Goal: Task Accomplishment & Management: Use online tool/utility

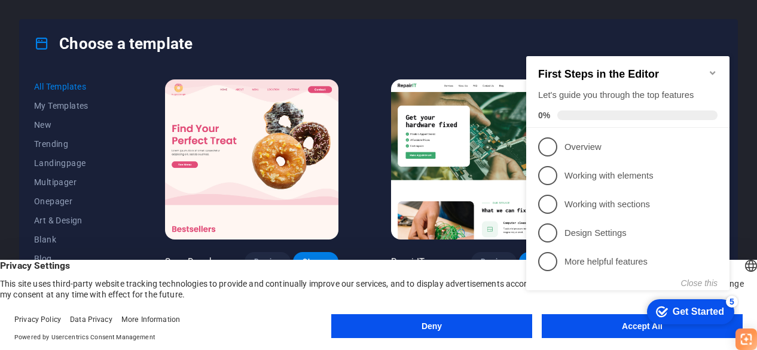
click at [611, 328] on div "checkmark Get Started 5 First Steps in the Editor Let's guide you through the t…" at bounding box center [630, 184] width 218 height 290
click at [608, 325] on div "checkmark Get Started 5 First Steps in the Editor Let's guide you through the t…" at bounding box center [630, 184] width 218 height 290
click at [601, 331] on appcues-checklist "Contextual help checklist present on screen" at bounding box center [630, 185] width 218 height 293
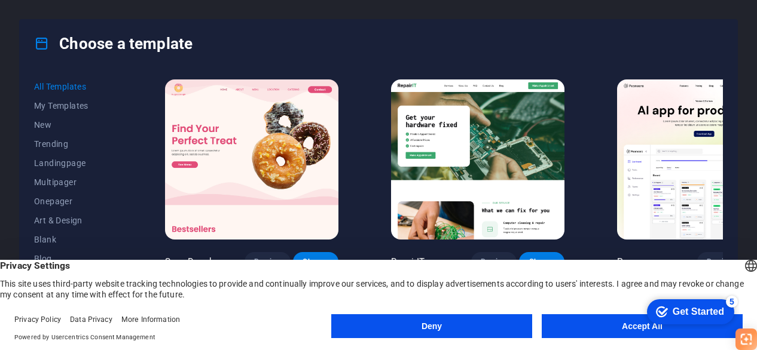
click at [718, 329] on div "checkmark Get Started 5 First Steps in the Editor Let's guide you through the t…" at bounding box center [688, 311] width 102 height 36
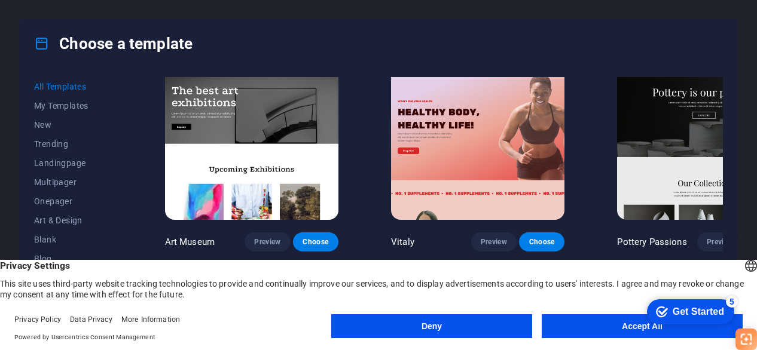
scroll to position [359, 0]
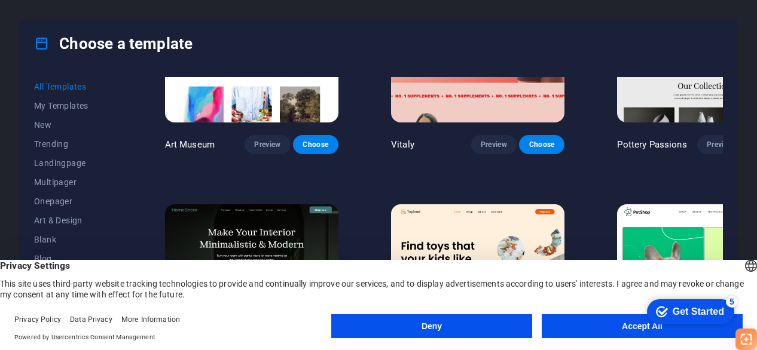
click at [603, 322] on button "Accept All" at bounding box center [642, 326] width 201 height 24
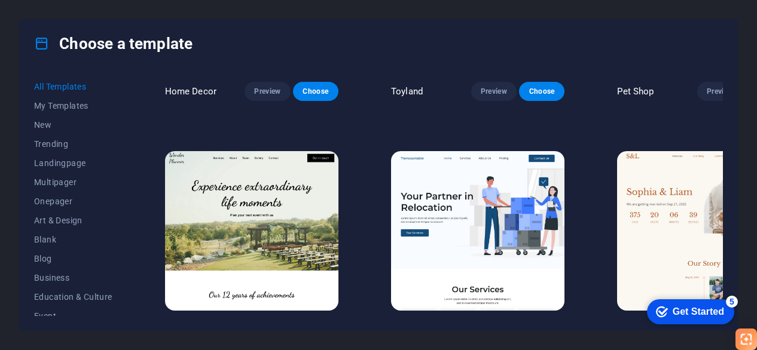
scroll to position [658, 0]
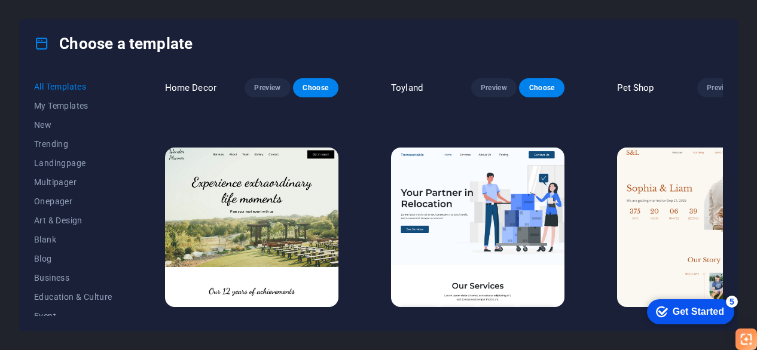
click at [528, 325] on span "Choose" at bounding box center [541, 330] width 26 height 10
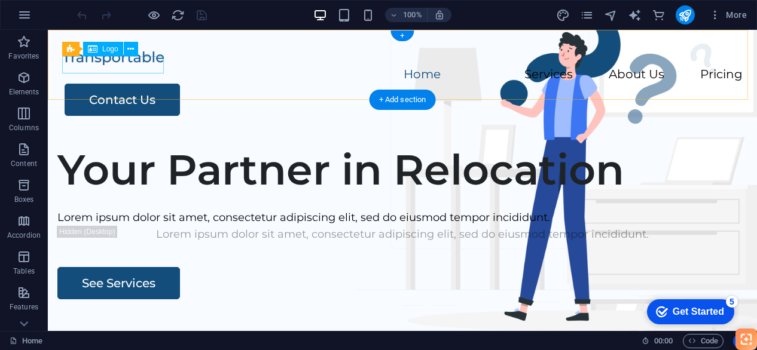
click at [133, 65] on div at bounding box center [402, 57] width 680 height 17
click at [118, 64] on div at bounding box center [402, 57] width 680 height 17
select select "px"
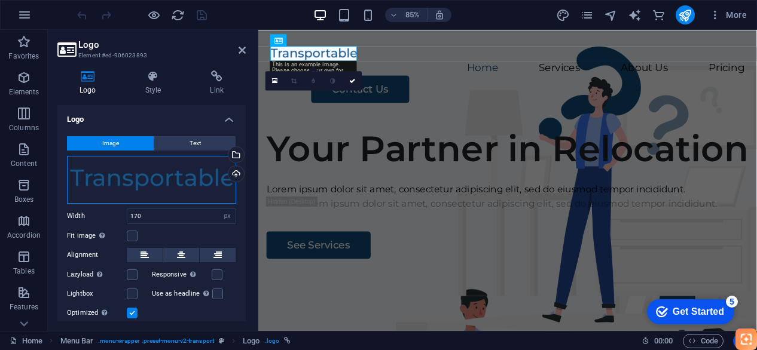
click at [138, 184] on div "Drag files here, click to choose files or select files from Files or our free s…" at bounding box center [151, 180] width 169 height 48
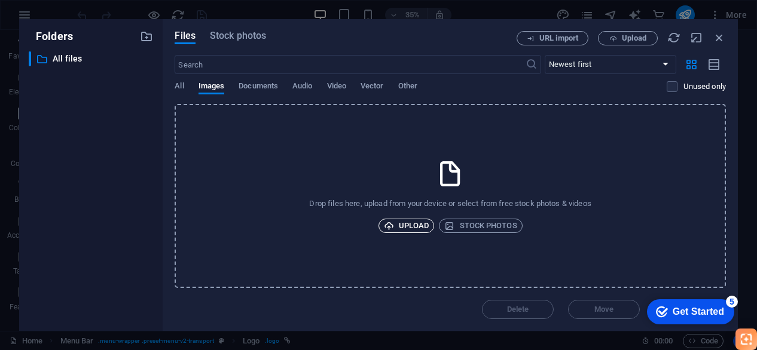
click at [400, 221] on span "Upload" at bounding box center [406, 226] width 45 height 14
click at [430, 222] on button "Upload" at bounding box center [406, 226] width 56 height 14
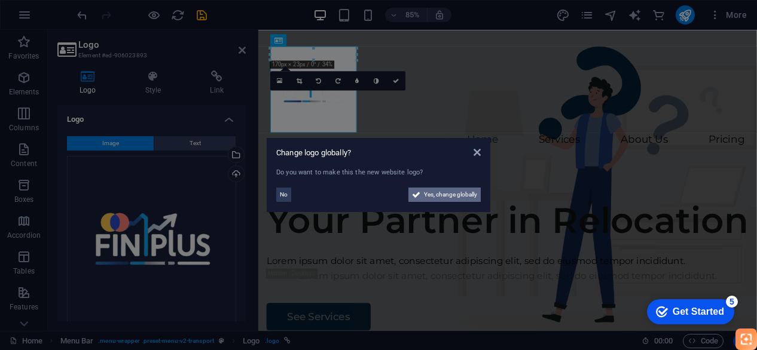
click at [451, 194] on span "Yes, change globally" at bounding box center [450, 195] width 53 height 14
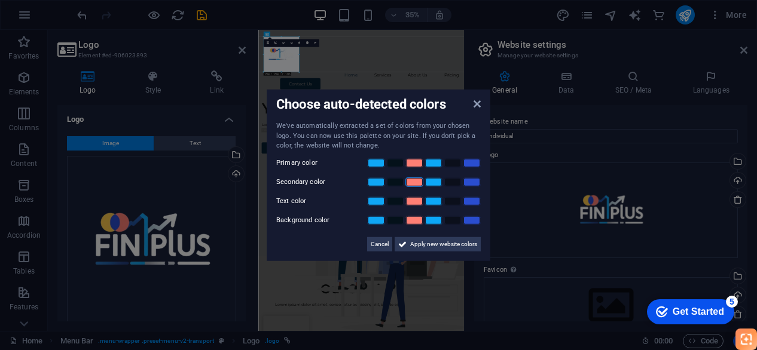
click at [414, 182] on link at bounding box center [414, 182] width 18 height 10
click at [384, 243] on span "Cancel" at bounding box center [380, 244] width 18 height 14
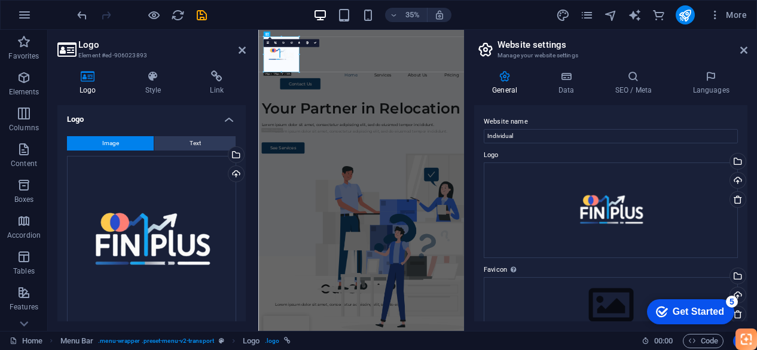
click at [739, 54] on header "Website settings Manage your website settings" at bounding box center [611, 45] width 271 height 31
click at [608, 137] on input "Individual" at bounding box center [611, 136] width 254 height 14
type input "I"
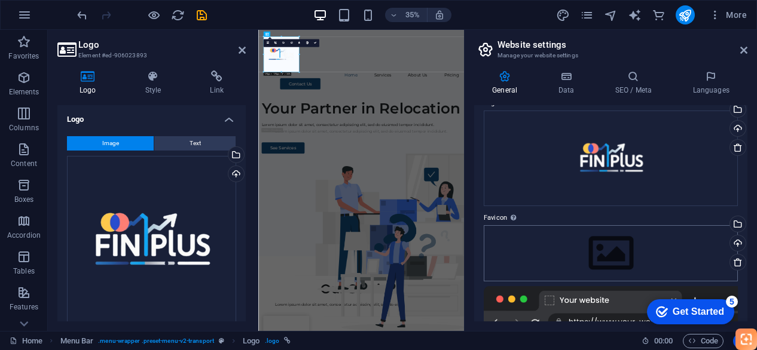
scroll to position [120, 0]
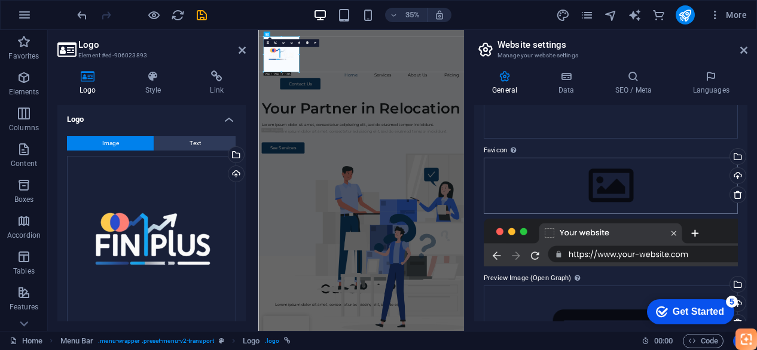
type input "FinPlus"
click at [589, 182] on div "Drag files here, click to choose files or select files from Files or our free s…" at bounding box center [611, 186] width 254 height 56
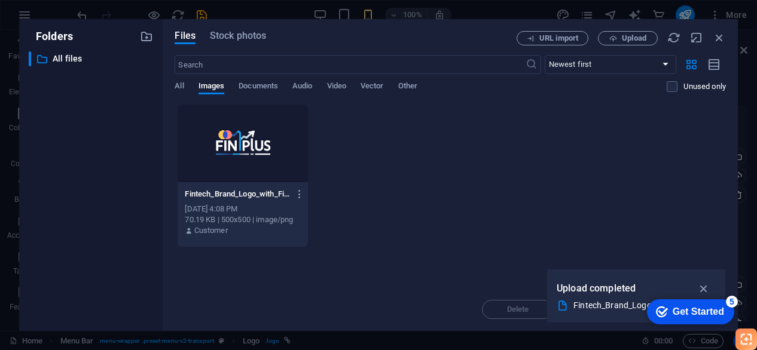
click at [271, 169] on div at bounding box center [243, 144] width 130 height 78
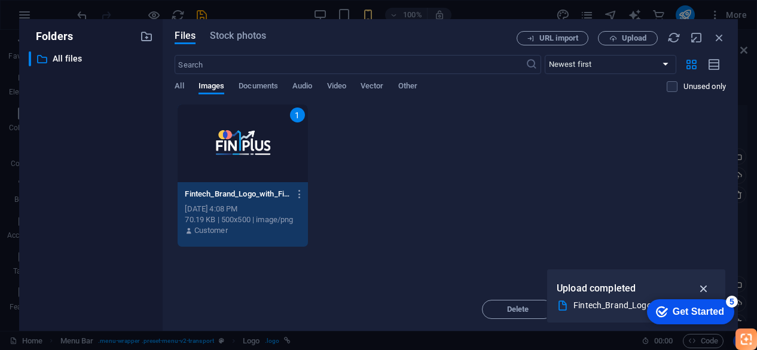
click at [705, 288] on icon "button" at bounding box center [704, 288] width 14 height 13
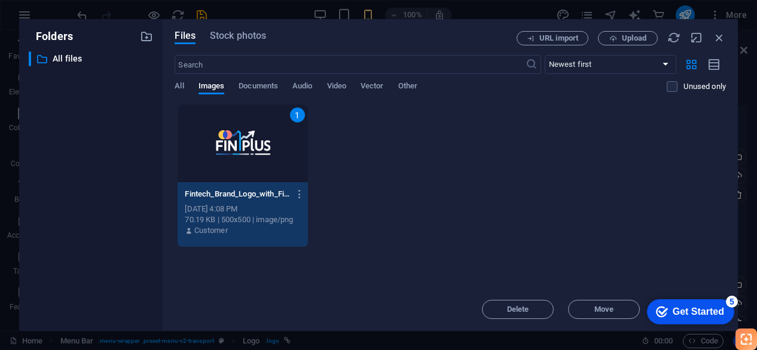
click at [728, 300] on div "5" at bounding box center [732, 302] width 12 height 12
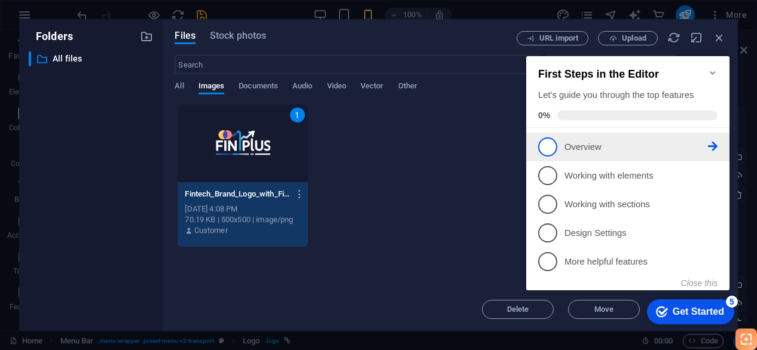
click at [569, 150] on p "Overview - incomplete" at bounding box center [635, 147] width 143 height 13
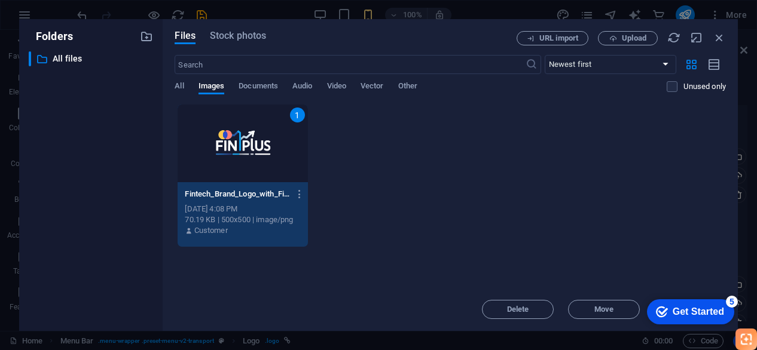
click at [720, 311] on div "Get Started" at bounding box center [697, 312] width 51 height 11
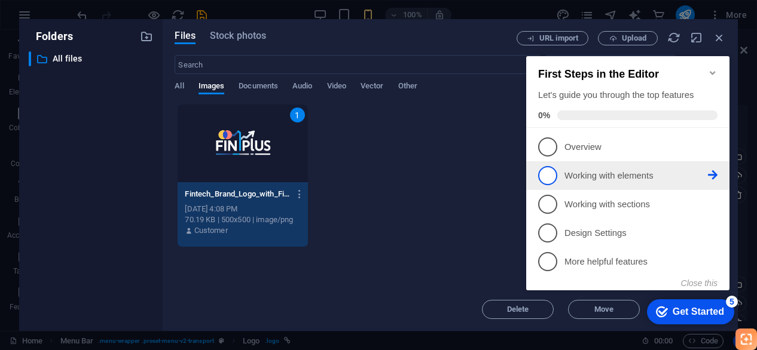
scroll to position [0, 0]
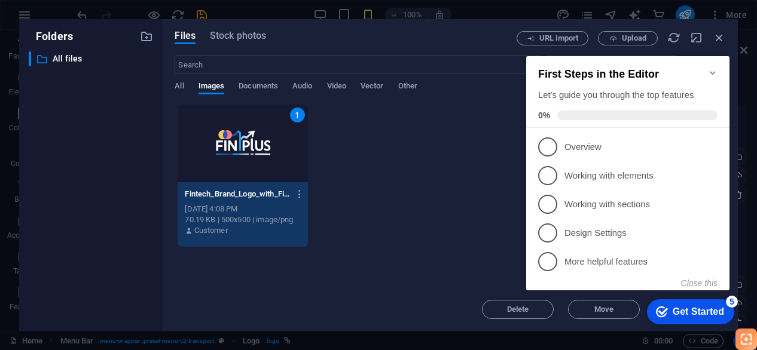
click at [714, 71] on icon "Minimize checklist" at bounding box center [712, 73] width 5 height 4
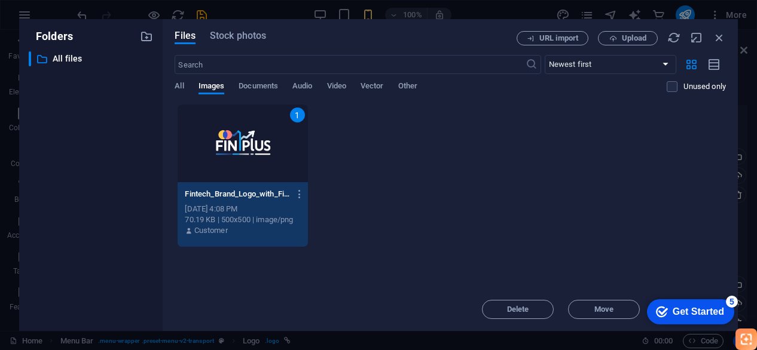
click at [249, 175] on div "1" at bounding box center [243, 144] width 130 height 78
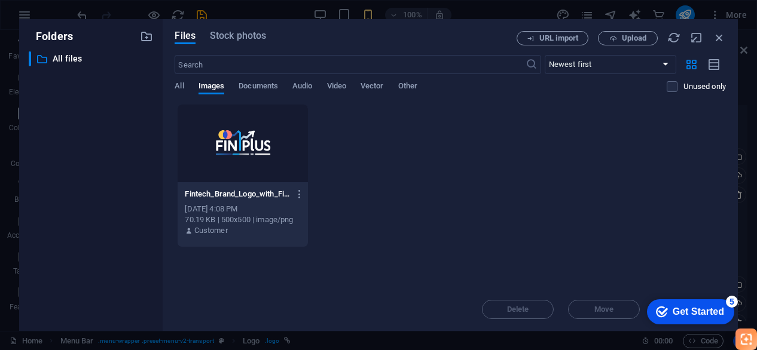
click at [255, 211] on div "Sep 4, 2025 4:08 PM" at bounding box center [242, 209] width 115 height 11
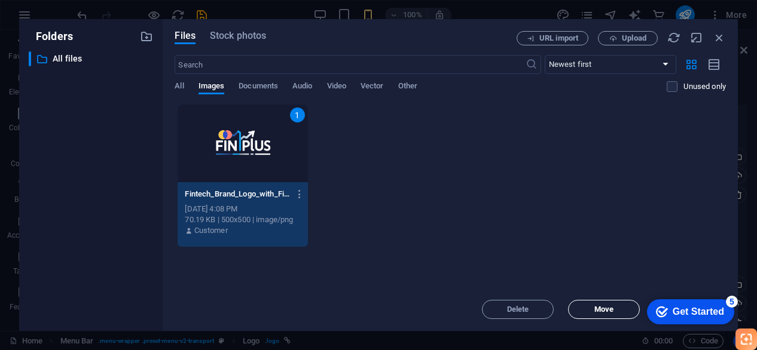
click at [603, 317] on button "Move" at bounding box center [604, 309] width 72 height 19
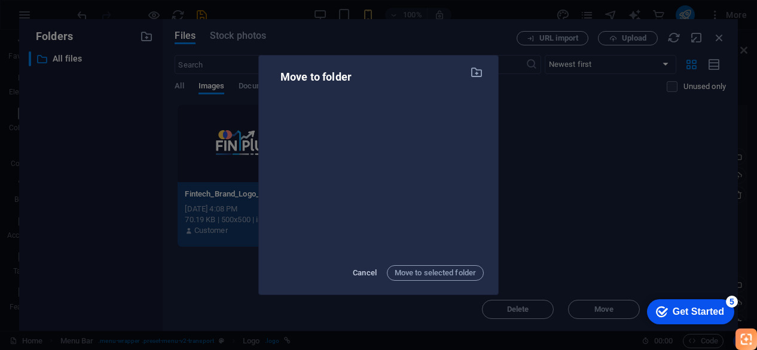
click at [359, 270] on span "Cancel" at bounding box center [365, 273] width 24 height 14
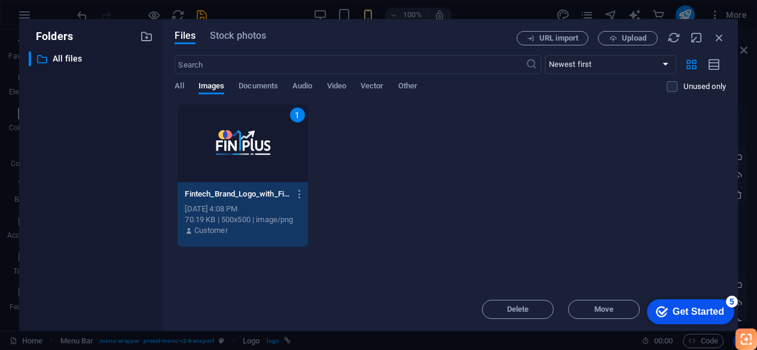
click at [257, 169] on div "1" at bounding box center [243, 144] width 130 height 78
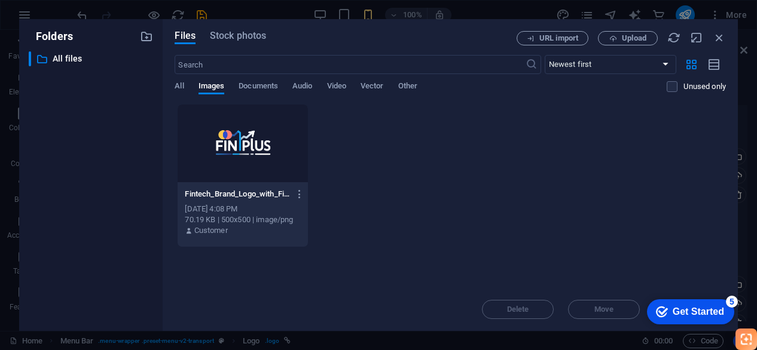
click at [278, 195] on p "Fintech_Brand_Logo_with_Financial_Graph-removebg-preview-Q5cTwaGGwiSewSnzacCJvg…" at bounding box center [237, 194] width 105 height 11
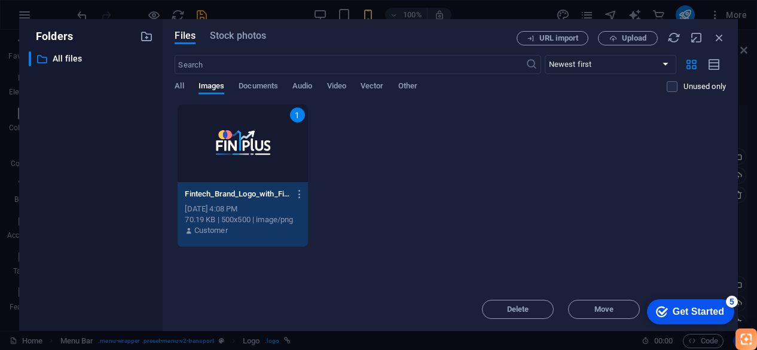
drag, startPoint x: 720, startPoint y: 310, endPoint x: 834, endPoint y: 488, distance: 211.2
click at [718, 308] on div "Get Started" at bounding box center [697, 312] width 51 height 11
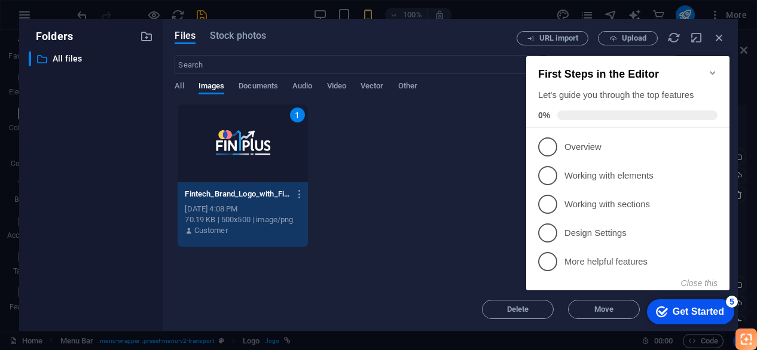
click at [717, 311] on div "Get Started" at bounding box center [697, 312] width 51 height 11
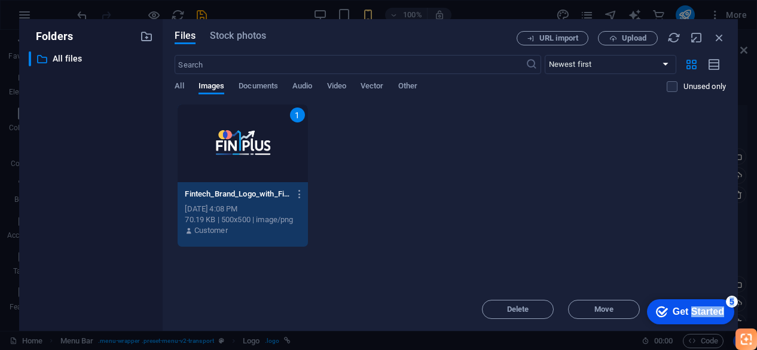
click at [724, 317] on div "Get Started" at bounding box center [697, 312] width 51 height 11
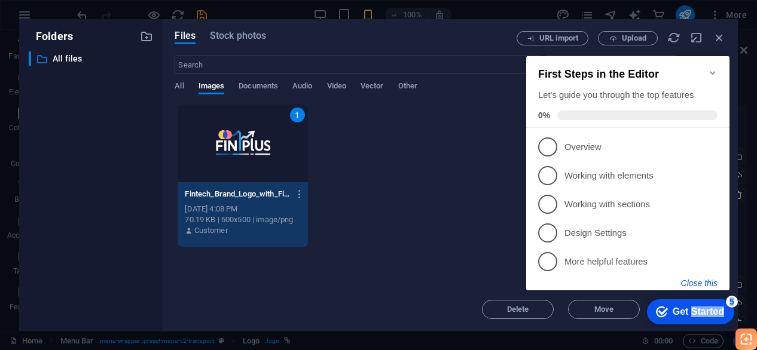
click at [702, 281] on button "Close this" at bounding box center [699, 284] width 36 height 10
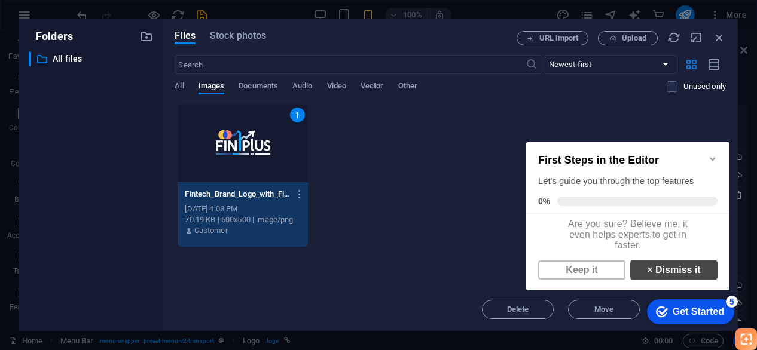
click at [656, 277] on link "× Dismiss it" at bounding box center [673, 270] width 87 height 19
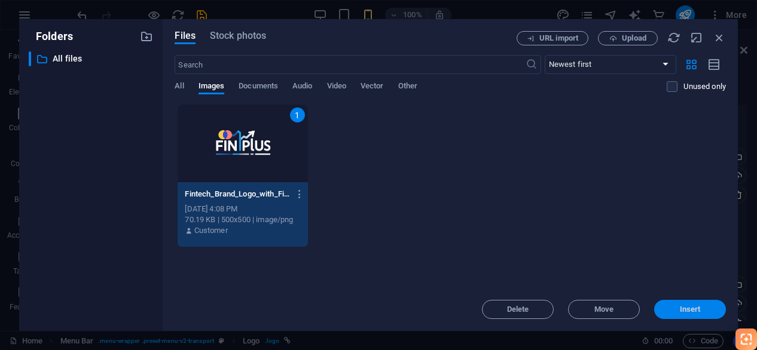
click at [689, 308] on span "Insert" at bounding box center [690, 309] width 21 height 7
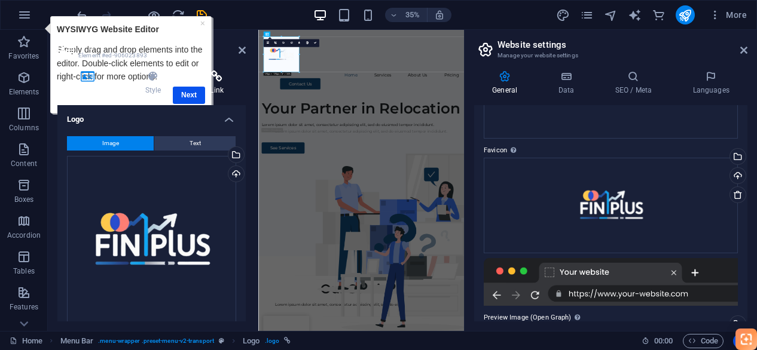
click at [192, 94] on h4 "Link" at bounding box center [217, 83] width 58 height 25
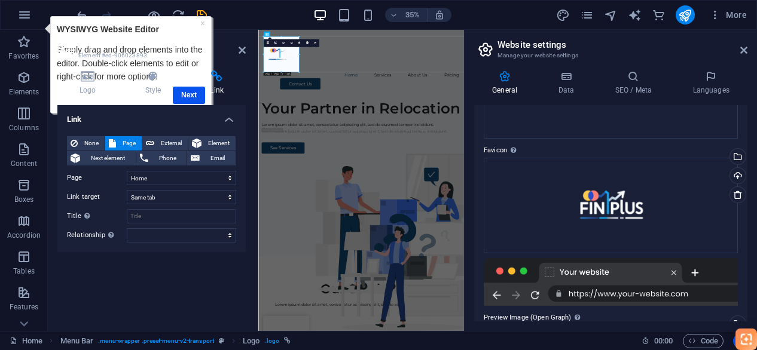
click at [193, 94] on h4 "Link" at bounding box center [217, 83] width 58 height 25
click at [190, 97] on div "Logo Style Link Logo Image Text Drag files here, click to choose files or selec…" at bounding box center [151, 196] width 188 height 251
click at [189, 97] on div "Logo Style Link Logo Image Text Drag files here, click to choose files or selec…" at bounding box center [151, 196] width 188 height 251
click at [179, 307] on div "Link None Page External Element Next element Phone Email Page Home Legal Notice…" at bounding box center [151, 213] width 188 height 216
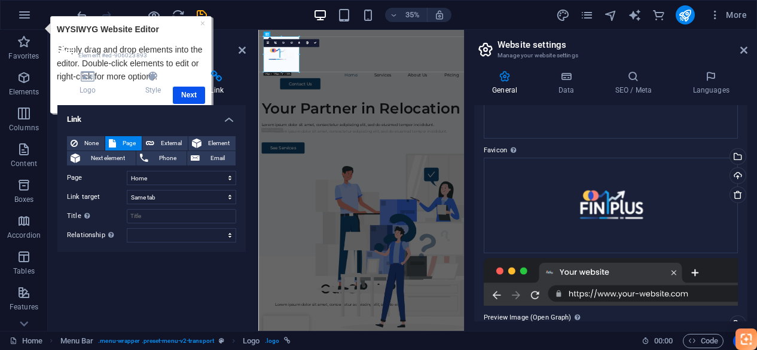
click at [195, 97] on div "Logo Style Link Logo Image Text Drag files here, click to choose files or selec…" at bounding box center [151, 196] width 188 height 251
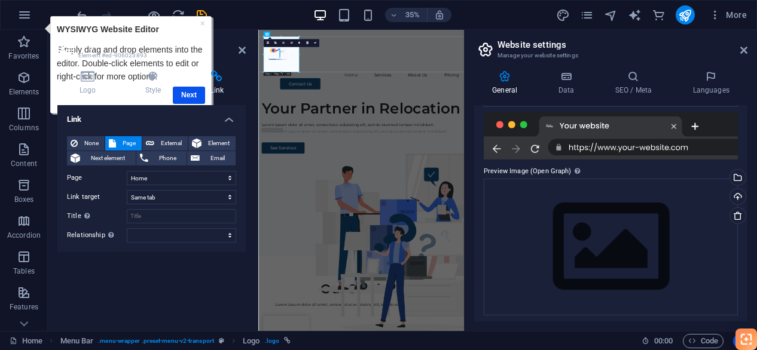
scroll to position [269, 0]
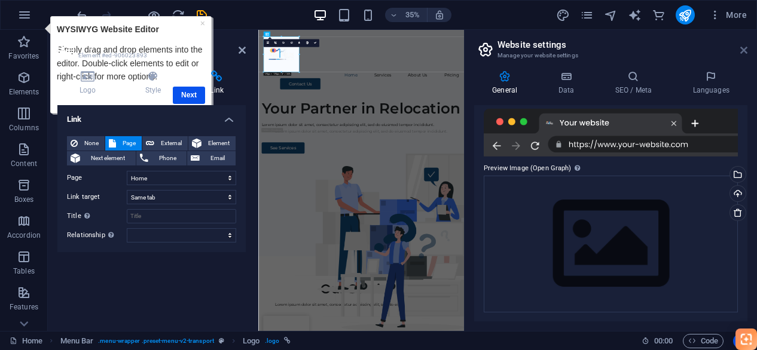
click at [741, 51] on icon at bounding box center [743, 50] width 7 height 10
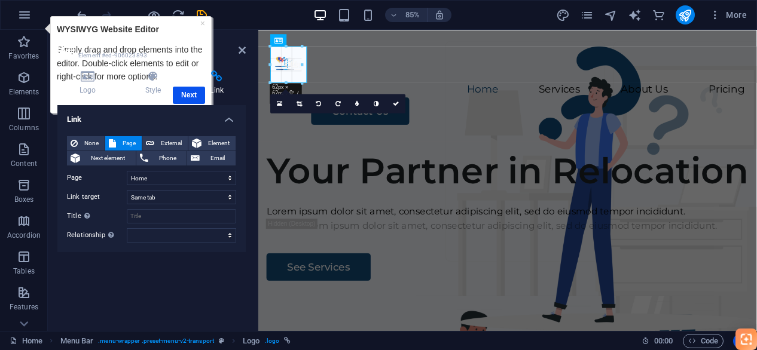
drag, startPoint x: 357, startPoint y: 90, endPoint x: 299, endPoint y: 91, distance: 58.6
click at [299, 58] on div at bounding box center [552, 70] width 558 height 43
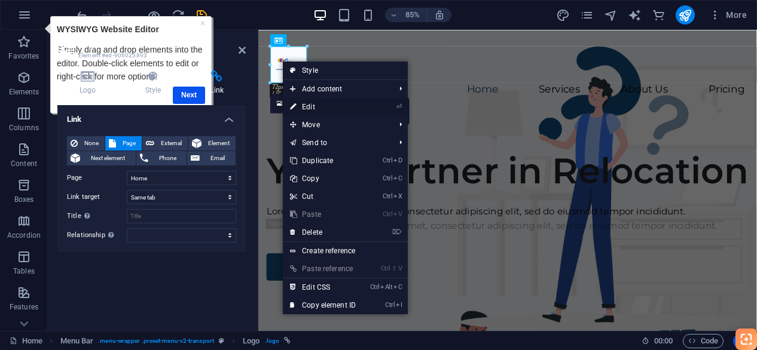
click at [324, 106] on link "⏎ Edit" at bounding box center [323, 107] width 80 height 18
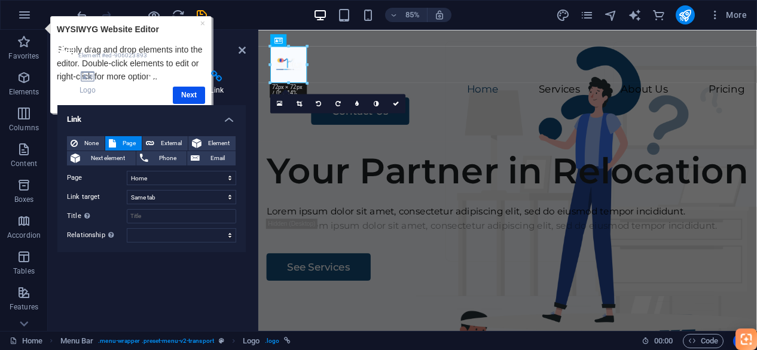
click at [142, 90] on h4 "Style" at bounding box center [155, 83] width 65 height 25
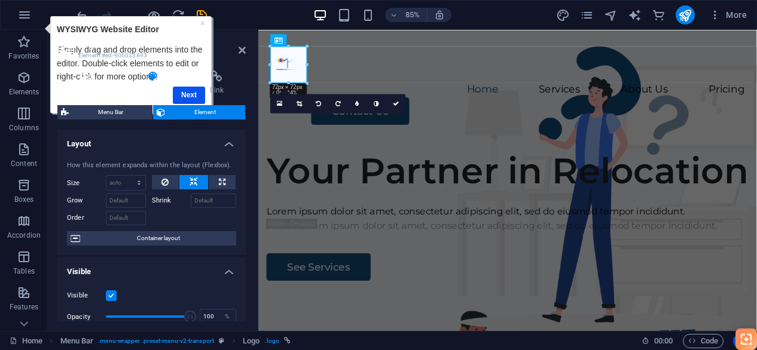
click at [81, 93] on h4 "Logo" at bounding box center [90, 83] width 66 height 25
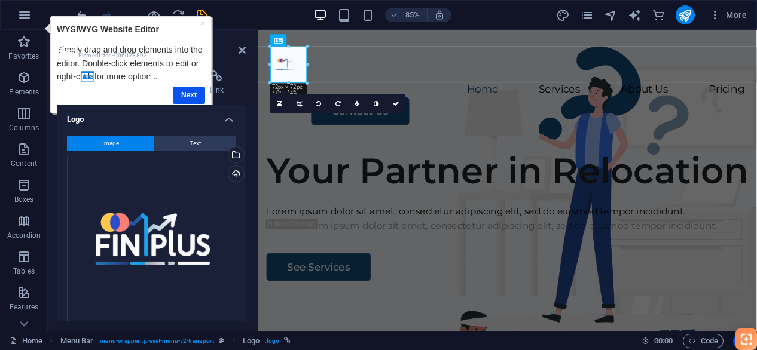
click at [179, 94] on h4 "Style" at bounding box center [155, 83] width 65 height 25
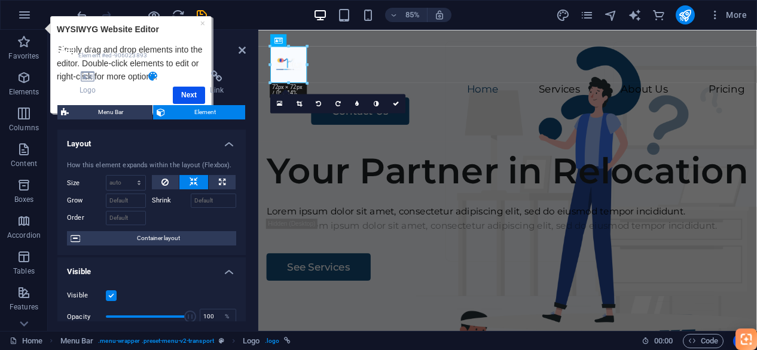
click at [179, 94] on h4 "Style" at bounding box center [155, 83] width 65 height 25
click at [189, 92] on h4 "Link" at bounding box center [217, 83] width 58 height 25
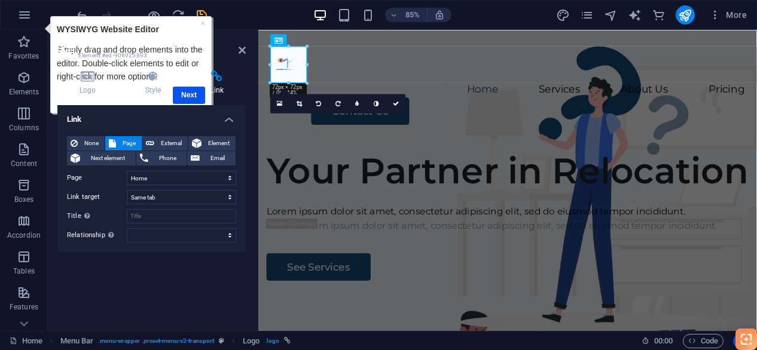
click at [189, 92] on h4 "Link" at bounding box center [217, 83] width 58 height 25
click at [189, 93] on h4 "Link" at bounding box center [217, 83] width 58 height 25
click at [240, 50] on icon at bounding box center [241, 50] width 7 height 10
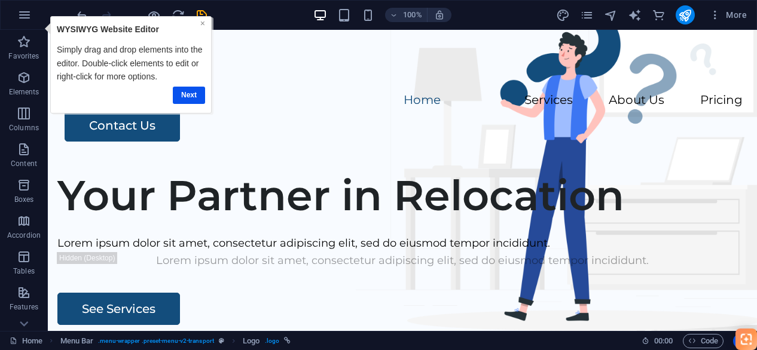
click at [200, 22] on link "×" at bounding box center [202, 23] width 5 height 10
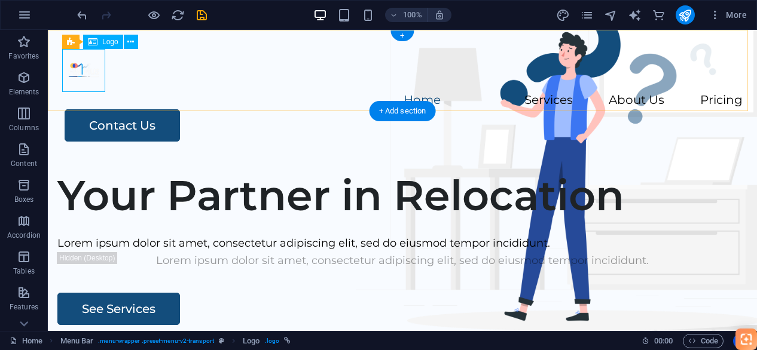
click at [93, 70] on div at bounding box center [402, 70] width 680 height 43
click at [103, 42] on span "Logo" at bounding box center [110, 41] width 16 height 7
click at [111, 42] on span "Logo" at bounding box center [110, 41] width 16 height 7
click at [127, 44] on button at bounding box center [131, 42] width 14 height 14
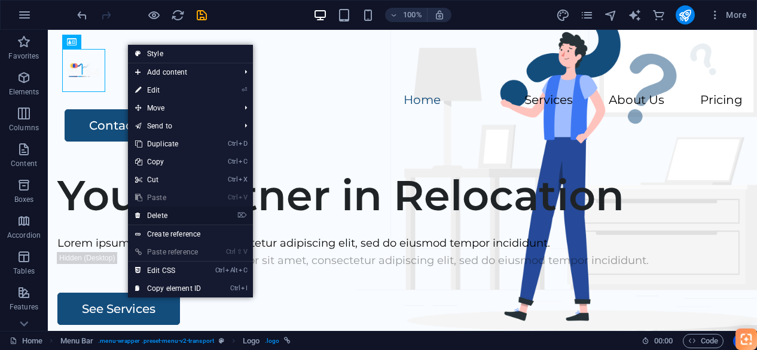
click at [169, 212] on link "⌦ Delete" at bounding box center [168, 216] width 80 height 18
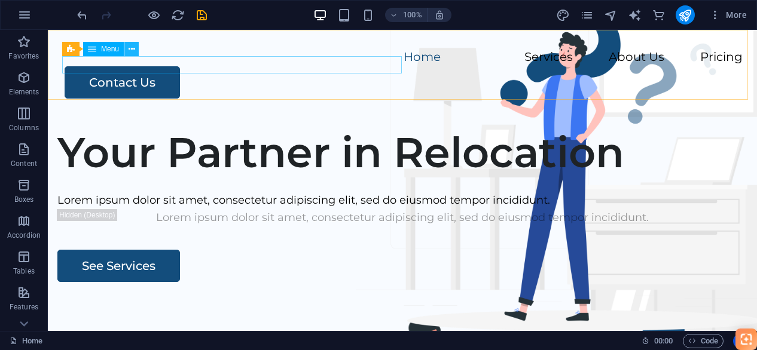
click at [130, 50] on icon at bounding box center [132, 49] width 7 height 13
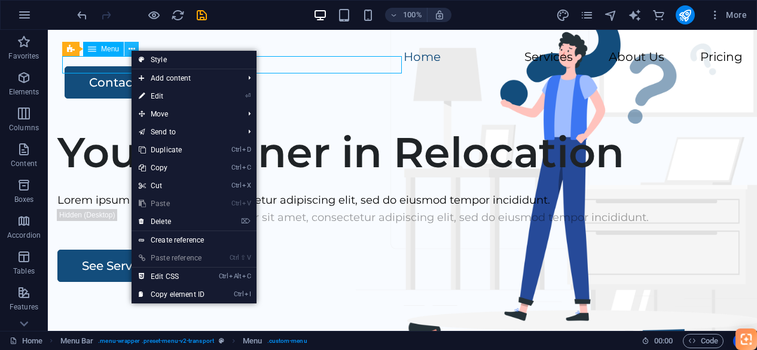
click at [131, 50] on icon at bounding box center [132, 49] width 7 height 13
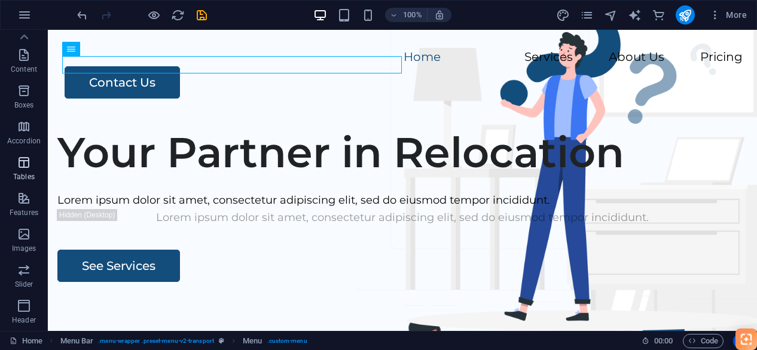
scroll to position [0, 0]
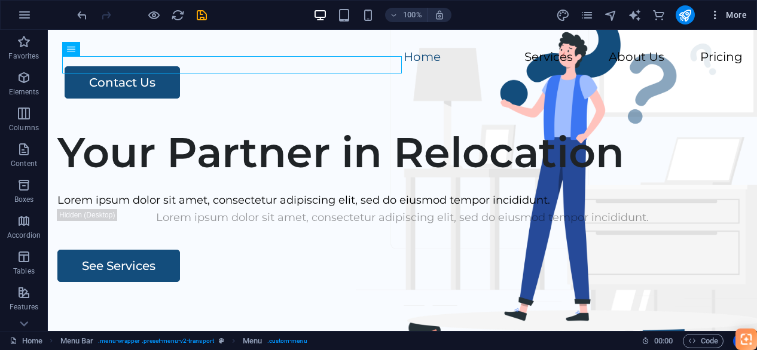
click at [739, 11] on span "More" at bounding box center [728, 15] width 38 height 12
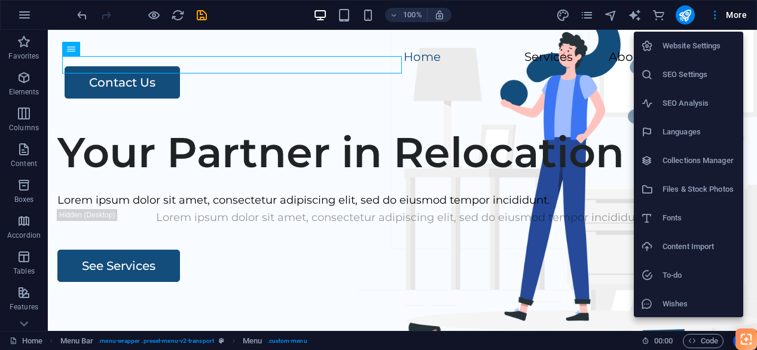
click at [685, 18] on div at bounding box center [378, 175] width 757 height 350
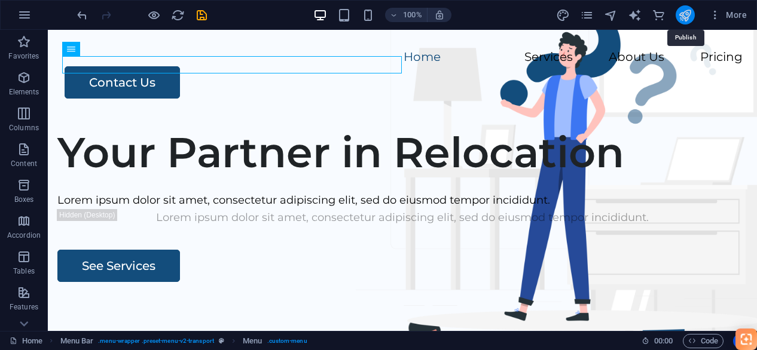
click at [680, 15] on icon "publish" at bounding box center [685, 15] width 14 height 14
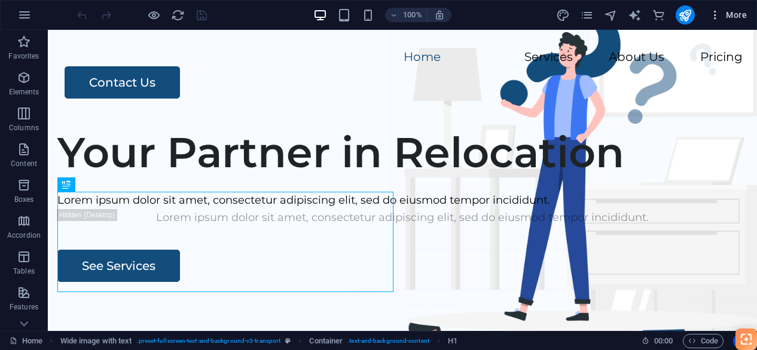
click at [716, 14] on icon "button" at bounding box center [715, 15] width 12 height 12
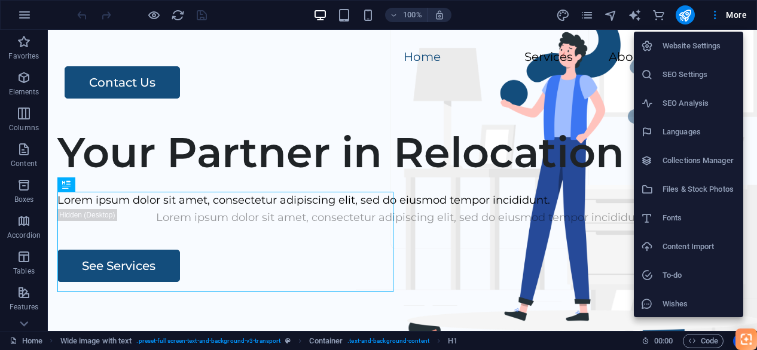
click at [712, 45] on h6 "Website Settings" at bounding box center [699, 46] width 74 height 14
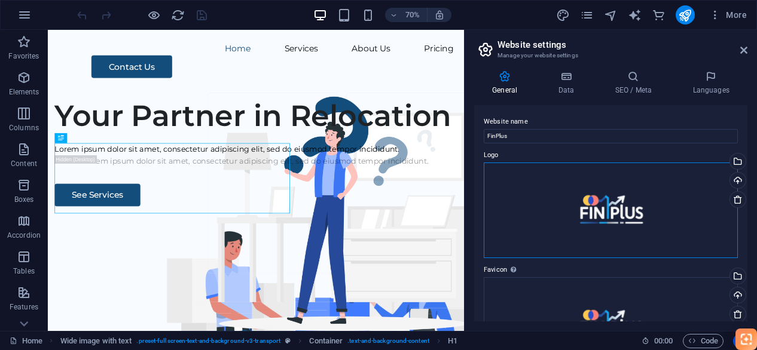
click at [613, 182] on div "Drag files here, click to choose files or select files from Files or our free s…" at bounding box center [611, 211] width 254 height 96
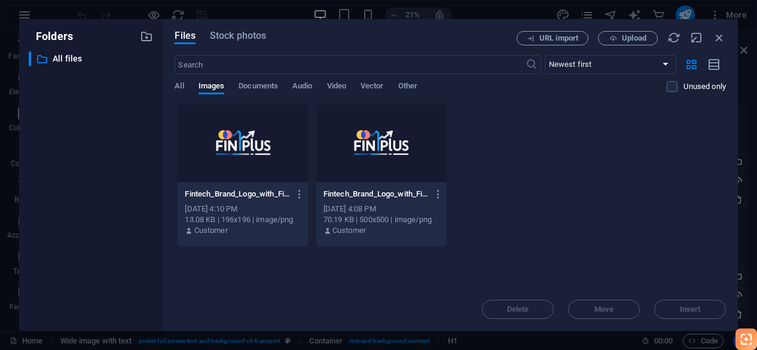
click at [188, 87] on div "All Images Documents Audio Video Vector Other" at bounding box center [421, 92] width 492 height 23
click at [184, 87] on span "All" at bounding box center [179, 87] width 9 height 17
click at [615, 43] on button "Upload" at bounding box center [628, 38] width 60 height 14
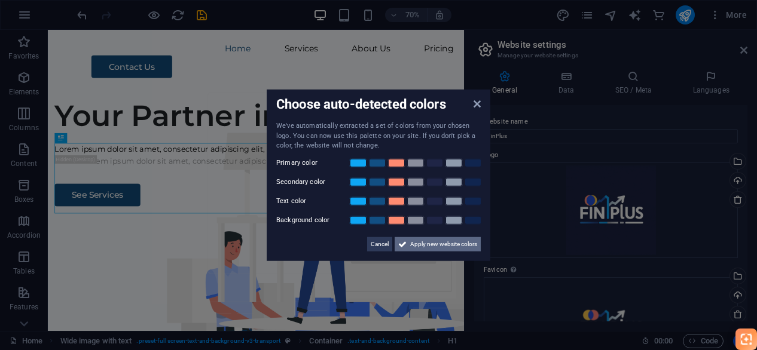
click at [458, 240] on span "Apply new website colors" at bounding box center [443, 244] width 67 height 14
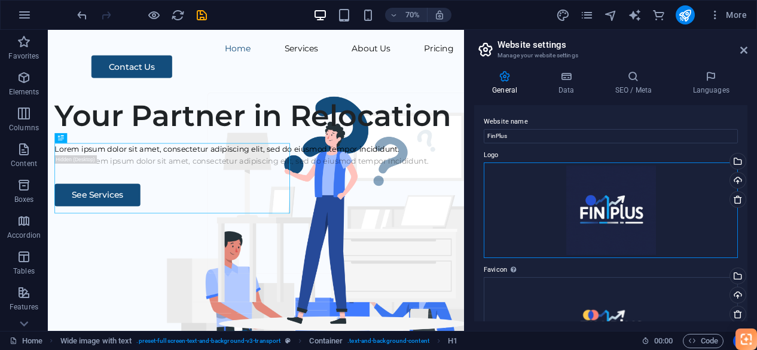
click at [607, 214] on div "Drag files here, click to choose files or select files from Files or our free s…" at bounding box center [611, 211] width 254 height 96
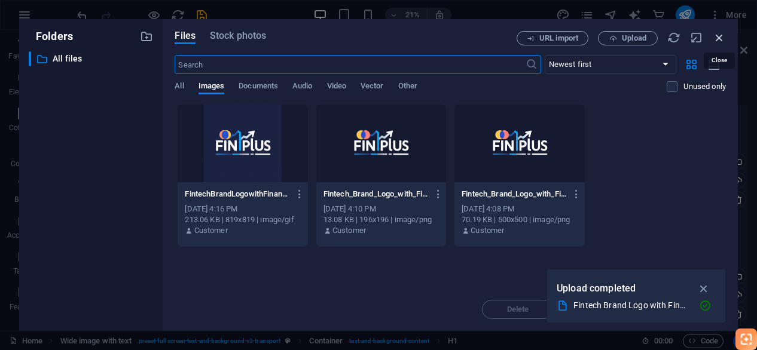
click at [719, 35] on icon "button" at bounding box center [718, 37] width 13 height 13
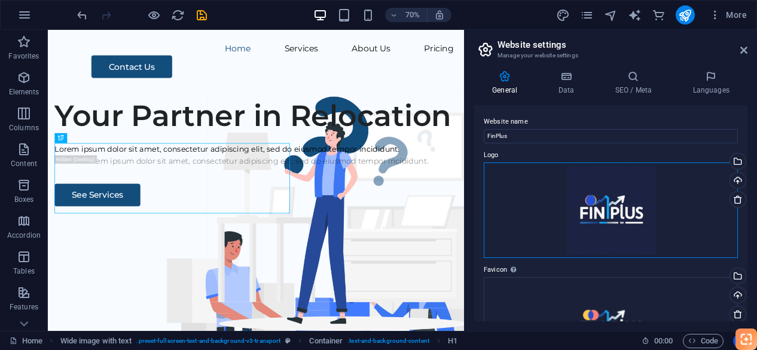
drag, startPoint x: 599, startPoint y: 190, endPoint x: 555, endPoint y: 172, distance: 47.4
click at [554, 172] on div "Drag files here, click to choose files or select files from Files or our free s…" at bounding box center [611, 211] width 254 height 96
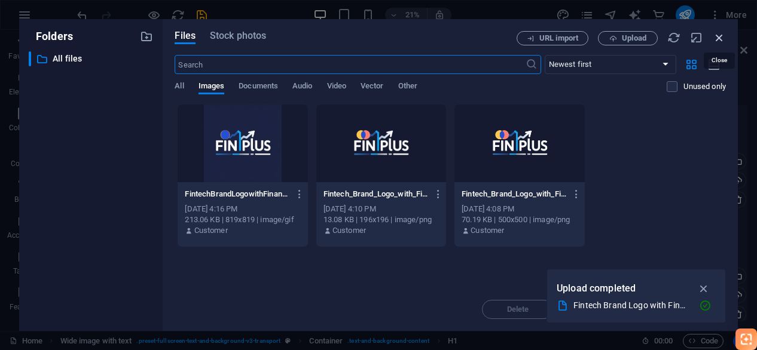
click at [717, 37] on icon "button" at bounding box center [718, 37] width 13 height 13
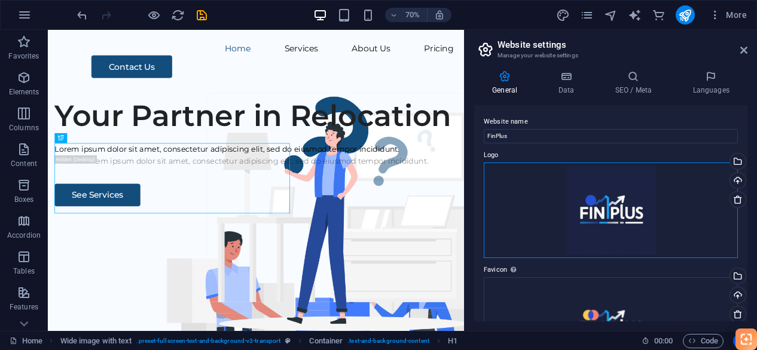
click at [608, 195] on div "Drag files here, click to choose files or select files from Files or our free s…" at bounding box center [611, 211] width 254 height 96
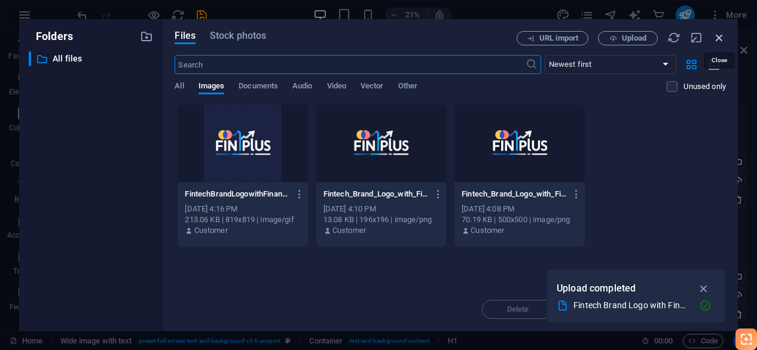
click at [713, 36] on icon "button" at bounding box center [718, 37] width 13 height 13
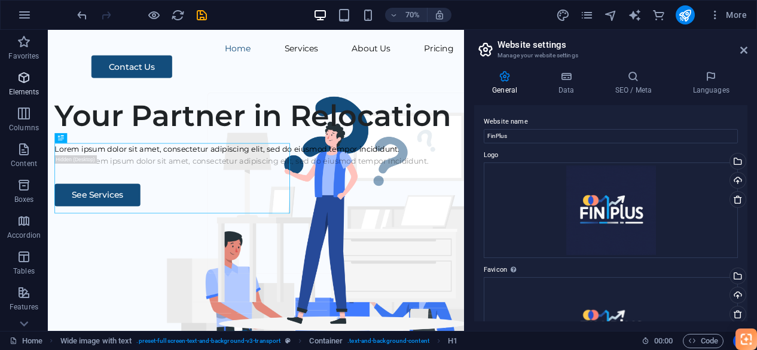
click at [19, 83] on icon "button" at bounding box center [24, 78] width 14 height 14
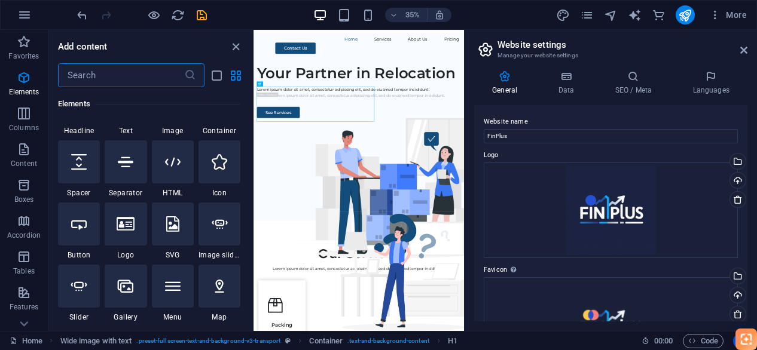
scroll to position [187, 0]
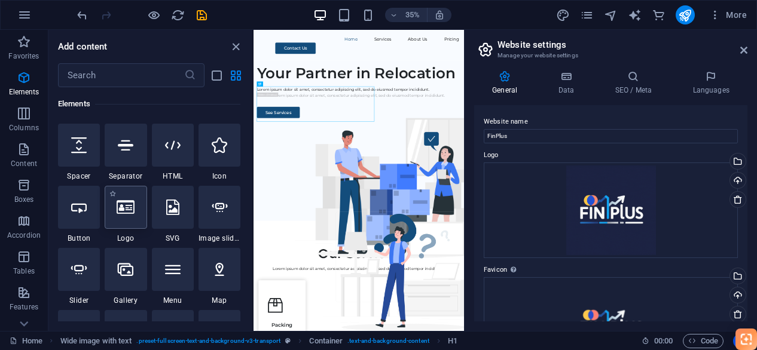
click at [125, 203] on icon at bounding box center [126, 208] width 18 height 16
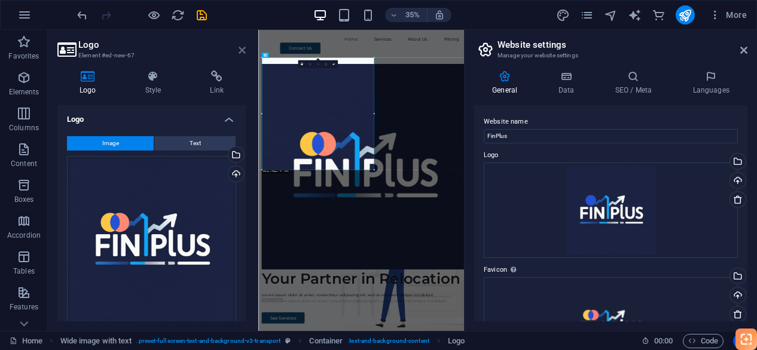
click at [241, 54] on icon at bounding box center [241, 50] width 7 height 10
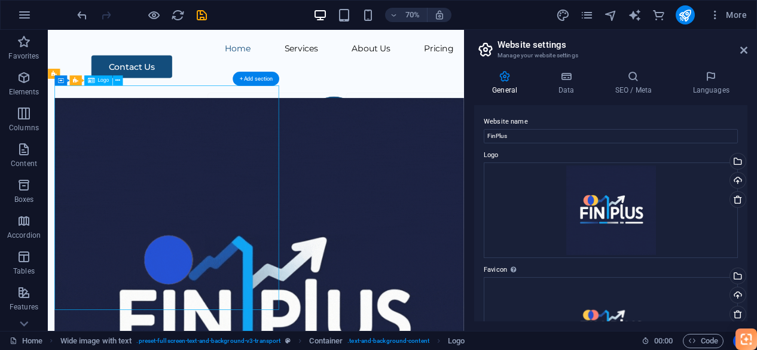
drag, startPoint x: 201, startPoint y: 227, endPoint x: 184, endPoint y: 194, distance: 37.2
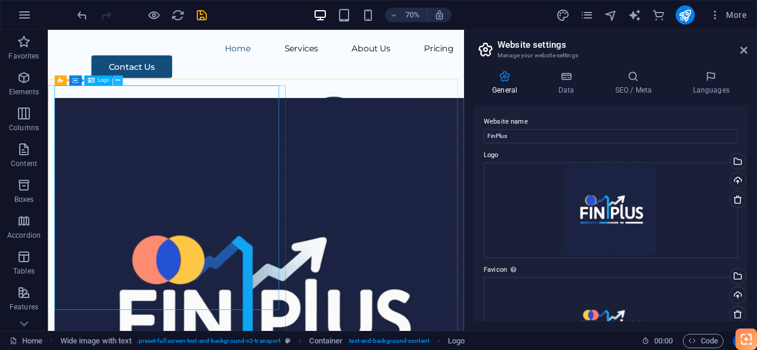
click at [113, 82] on button at bounding box center [117, 81] width 10 height 10
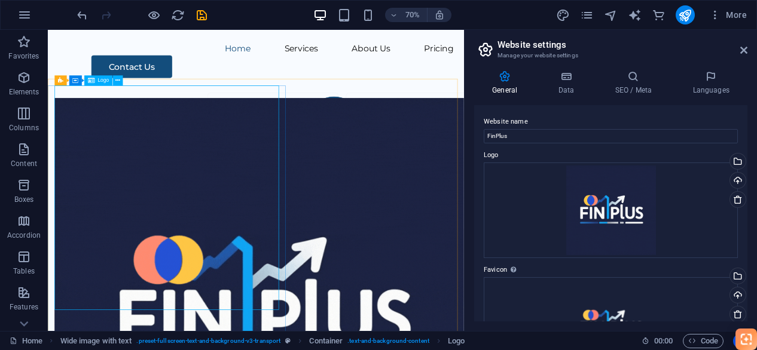
click at [99, 82] on span "Logo" at bounding box center [102, 80] width 11 height 5
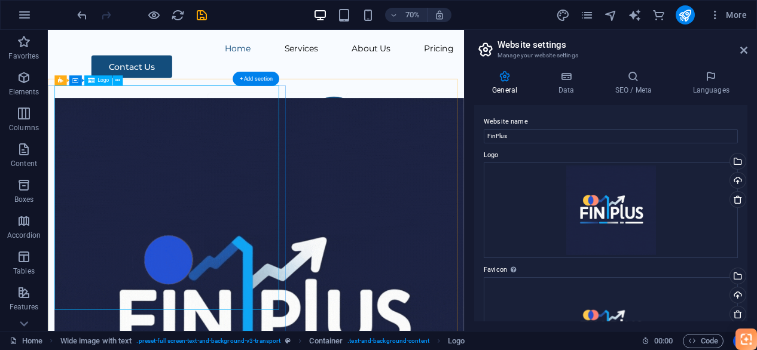
drag, startPoint x: 168, startPoint y: 334, endPoint x: 137, endPoint y: 190, distance: 147.4
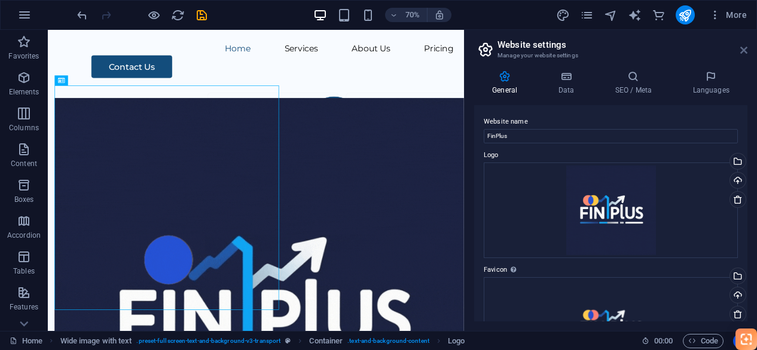
click at [747, 52] on icon at bounding box center [743, 50] width 7 height 10
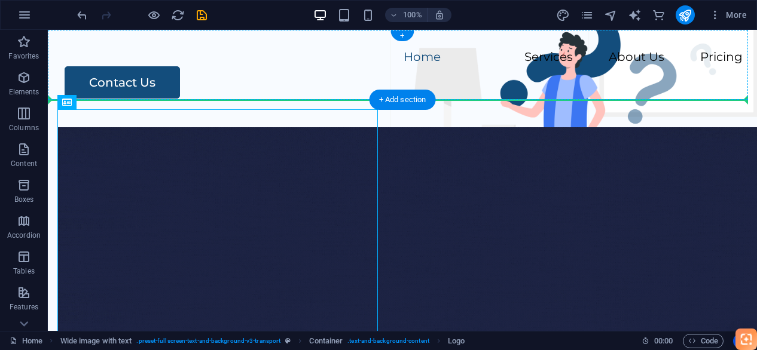
drag, startPoint x: 215, startPoint y: 155, endPoint x: 66, endPoint y: 67, distance: 173.7
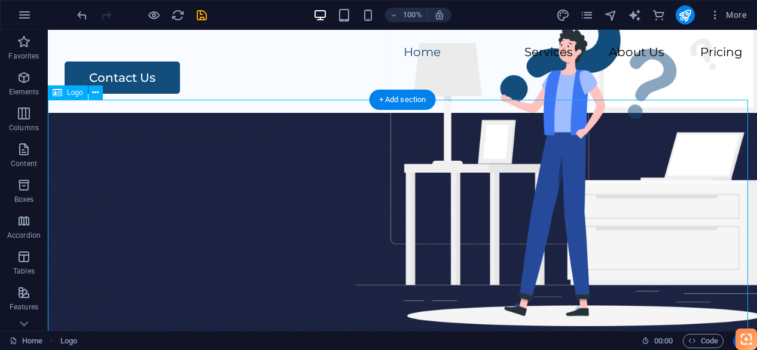
scroll to position [239, 0]
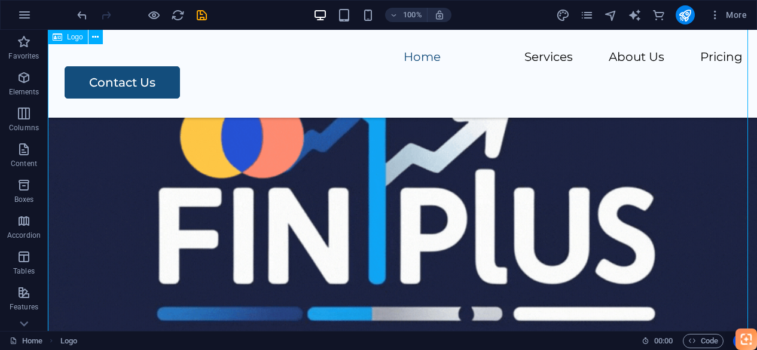
click at [311, 192] on div at bounding box center [402, 180] width 709 height 779
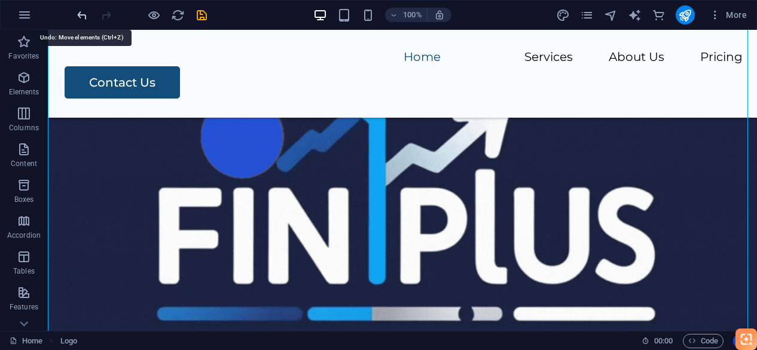
click at [78, 13] on icon "undo" at bounding box center [82, 15] width 14 height 14
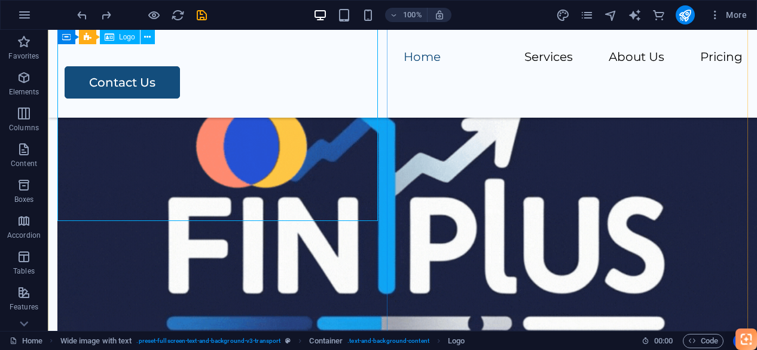
scroll to position [0, 0]
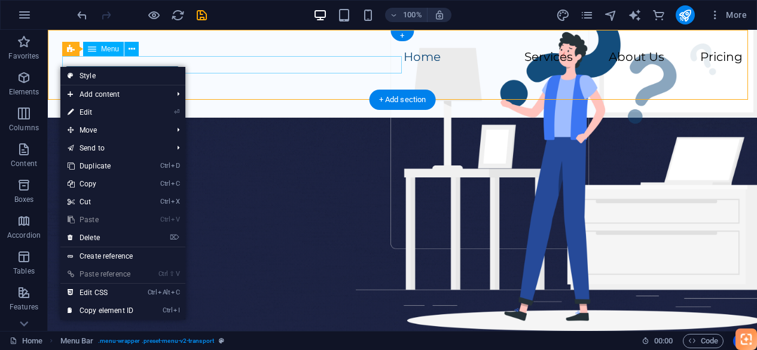
click at [117, 62] on nav "Home Services About Us Pricing" at bounding box center [402, 57] width 680 height 17
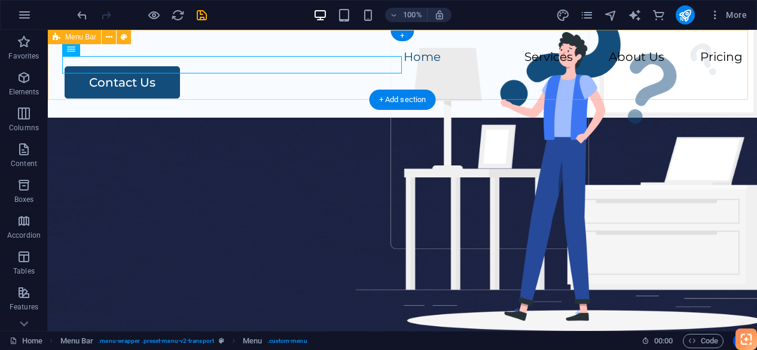
click at [61, 66] on div "Home Services About Us Pricing Contact Us" at bounding box center [402, 74] width 709 height 88
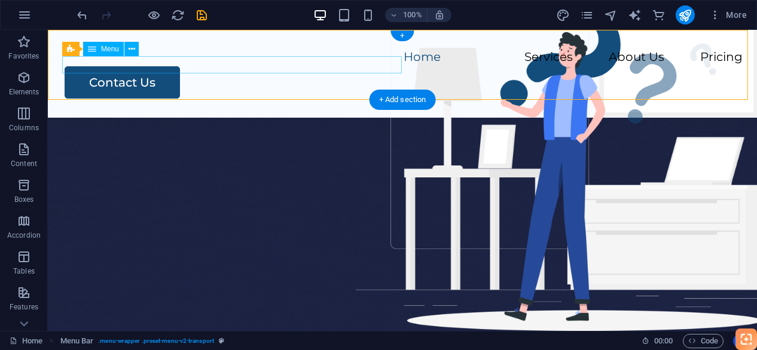
click at [66, 65] on nav "Home Services About Us Pricing" at bounding box center [402, 57] width 680 height 17
click at [151, 66] on nav "Home Services About Us Pricing" at bounding box center [402, 57] width 680 height 17
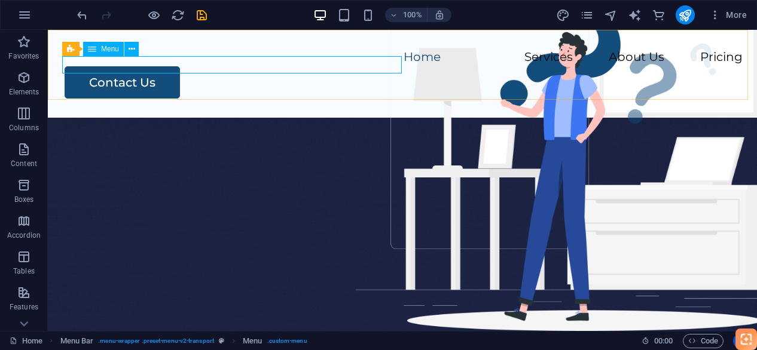
click at [97, 51] on div "Menu" at bounding box center [103, 49] width 41 height 14
drag, startPoint x: 63, startPoint y: 64, endPoint x: 73, endPoint y: 63, distance: 10.2
click at [73, 63] on nav "Home Services About Us Pricing" at bounding box center [402, 57] width 680 height 17
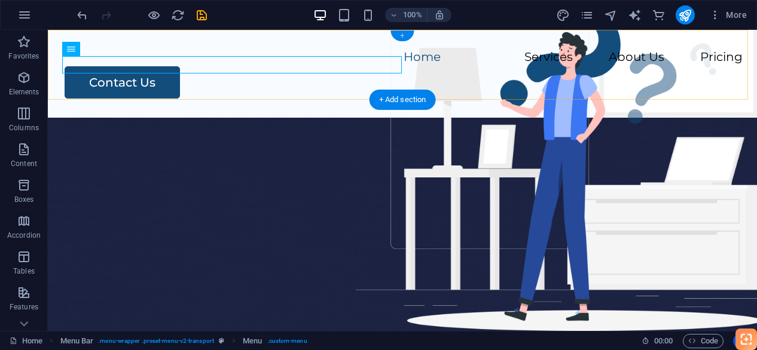
click at [402, 35] on div "+" at bounding box center [401, 35] width 23 height 11
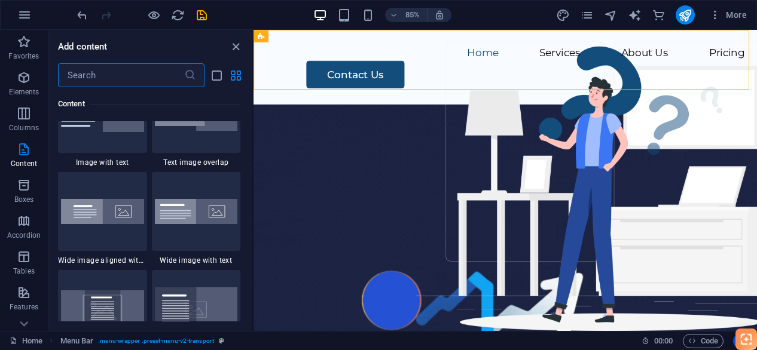
scroll to position [2390, 0]
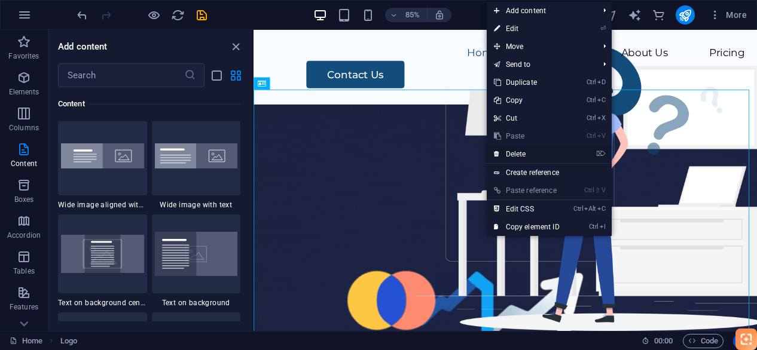
click at [534, 148] on link "⌦ Delete" at bounding box center [527, 154] width 80 height 18
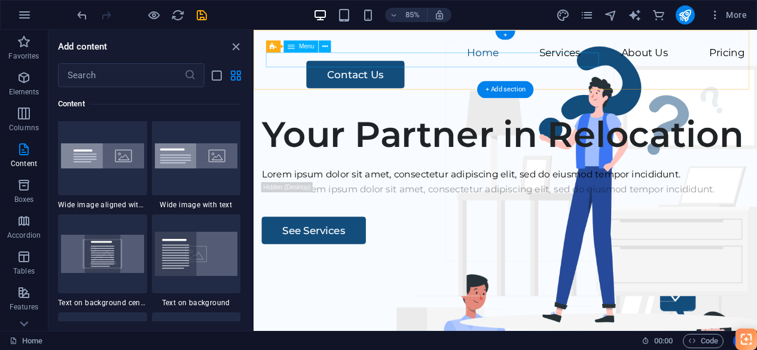
click at [290, 65] on nav "Home Services About Us Pricing" at bounding box center [550, 57] width 564 height 17
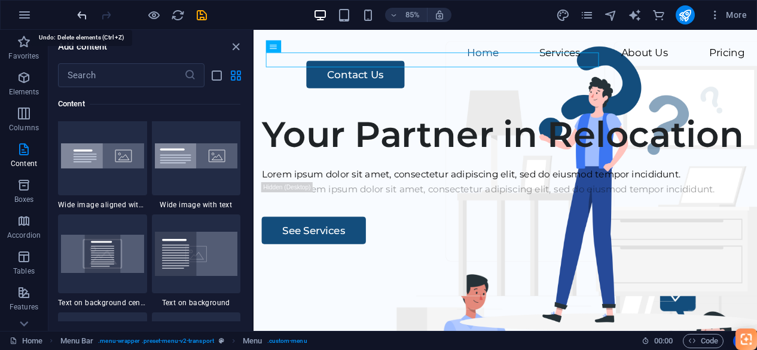
click at [85, 14] on icon "undo" at bounding box center [82, 15] width 14 height 14
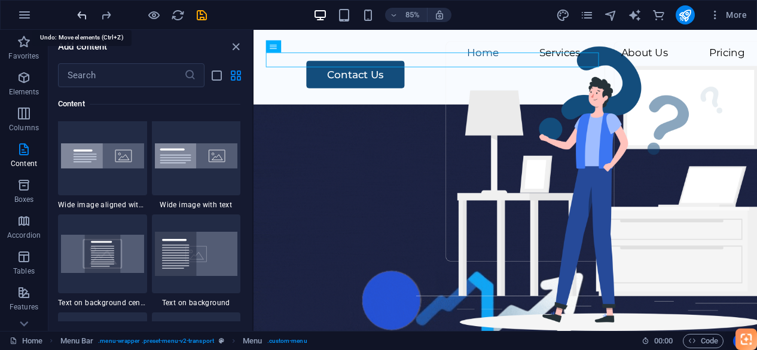
click at [85, 14] on icon "undo" at bounding box center [82, 15] width 14 height 14
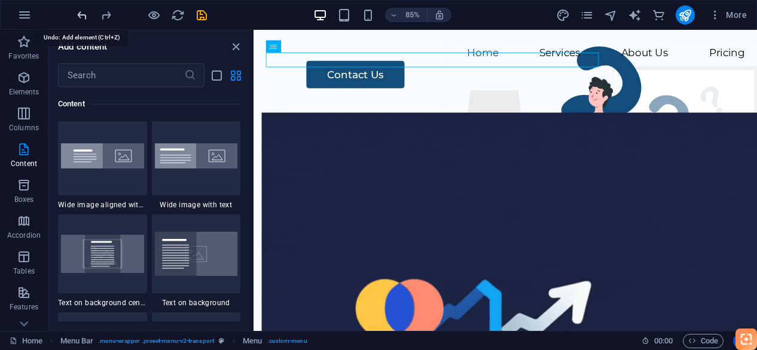
click at [85, 14] on icon "undo" at bounding box center [82, 15] width 14 height 14
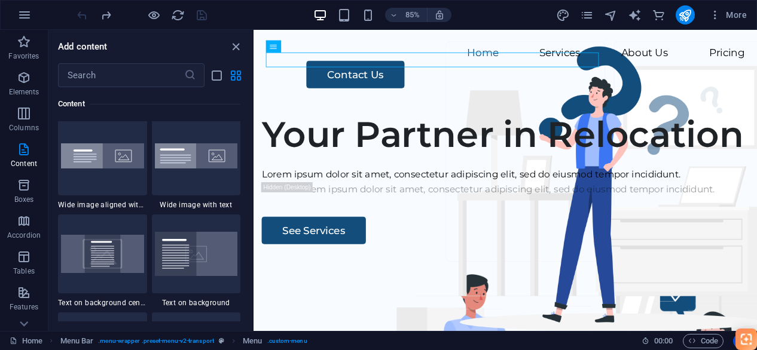
click at [85, 14] on div at bounding box center [142, 14] width 134 height 19
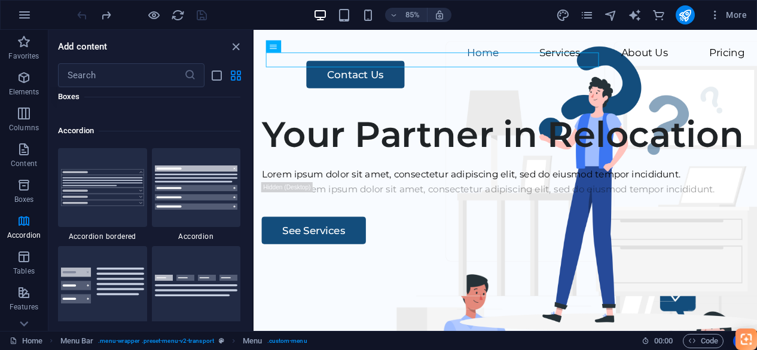
scroll to position [3825, 0]
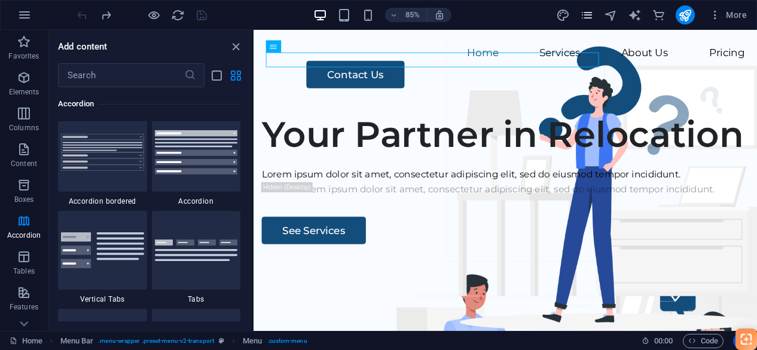
click at [584, 20] on icon "pages" at bounding box center [587, 15] width 14 height 14
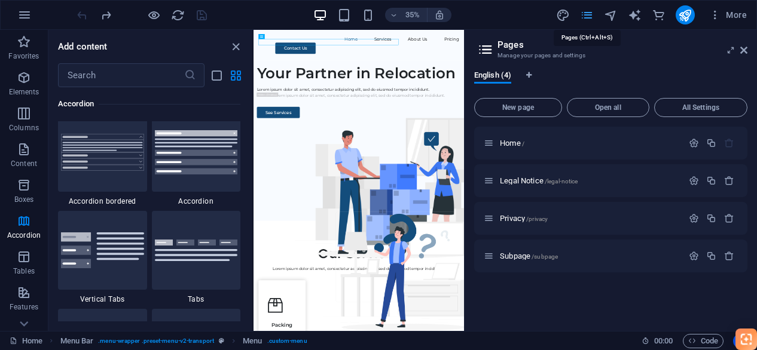
click at [584, 20] on icon "pages" at bounding box center [587, 15] width 14 height 14
click at [742, 48] on icon at bounding box center [743, 50] width 7 height 10
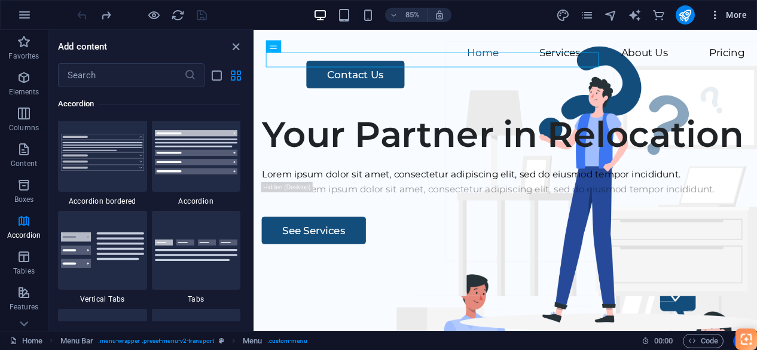
click at [712, 19] on icon "button" at bounding box center [715, 15] width 12 height 12
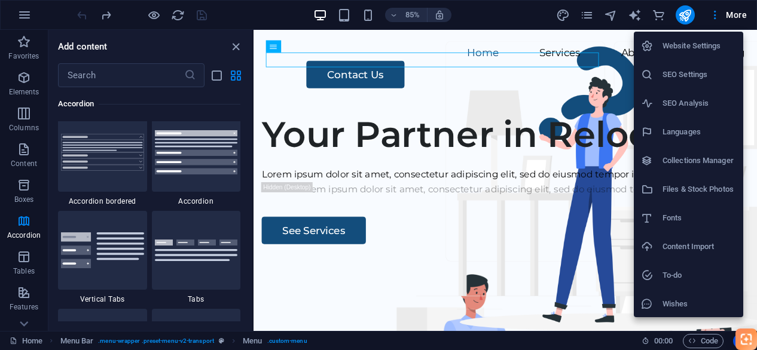
click at [699, 59] on li "Website Settings" at bounding box center [688, 46] width 109 height 29
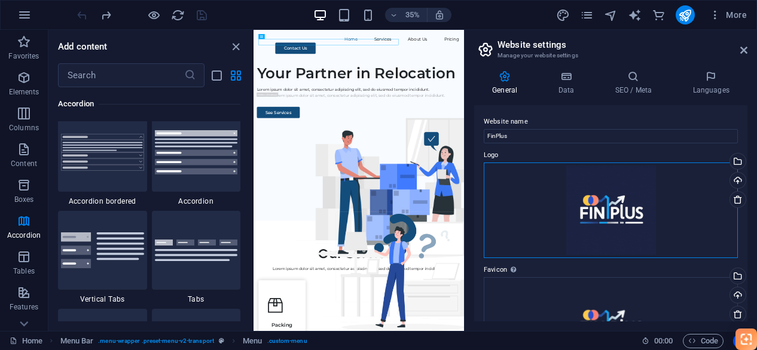
click at [626, 213] on div "Drag files here, click to choose files or select files from Files or our free s…" at bounding box center [611, 211] width 254 height 96
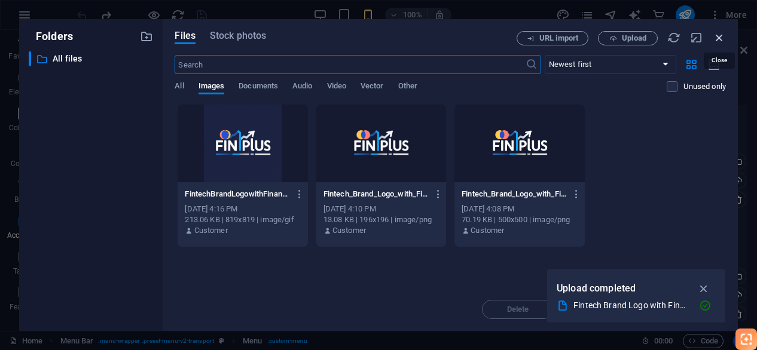
click at [718, 36] on icon "button" at bounding box center [718, 37] width 13 height 13
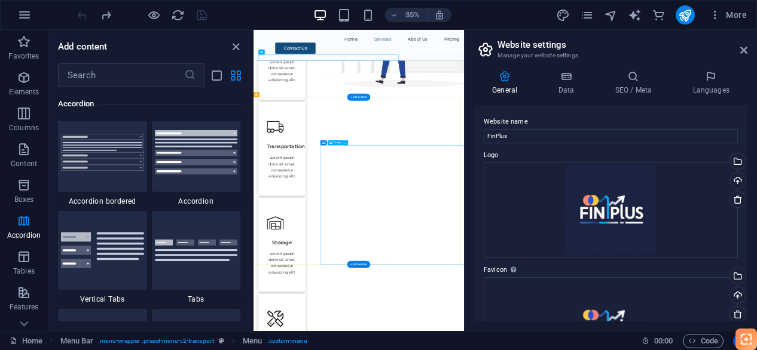
scroll to position [658, 0]
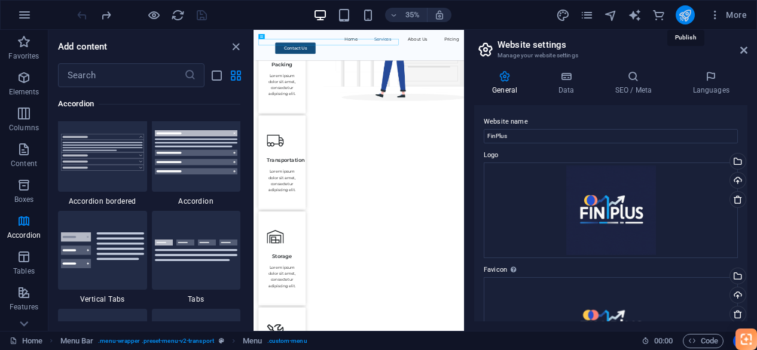
click at [679, 19] on icon "publish" at bounding box center [685, 15] width 14 height 14
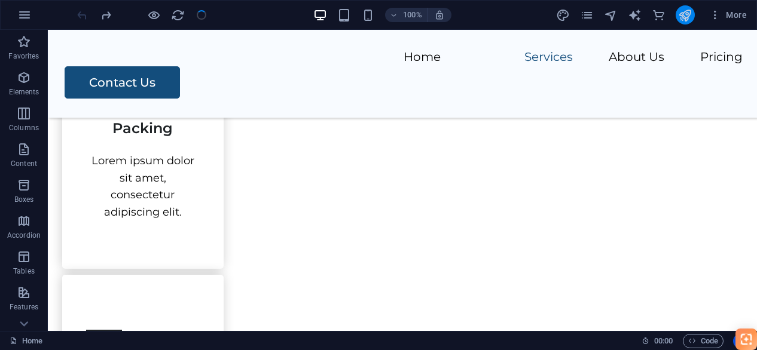
click at [685, 13] on icon "publish" at bounding box center [685, 15] width 14 height 14
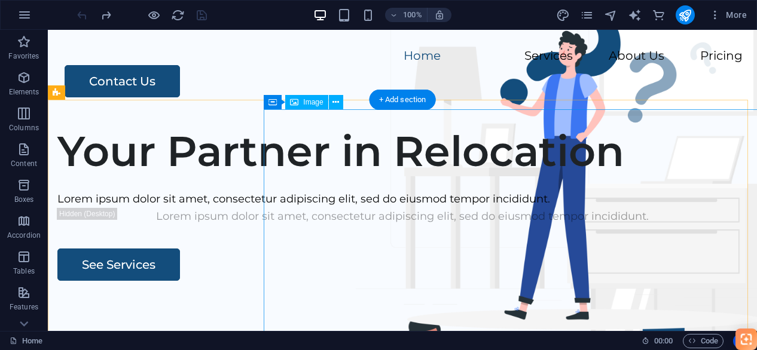
scroll to position [0, 0]
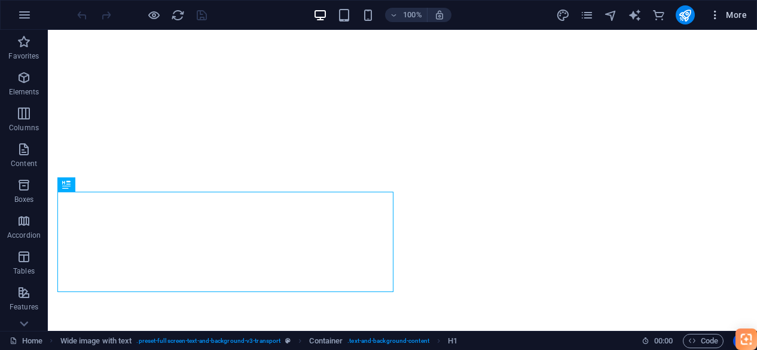
click at [738, 16] on span "More" at bounding box center [728, 15] width 38 height 12
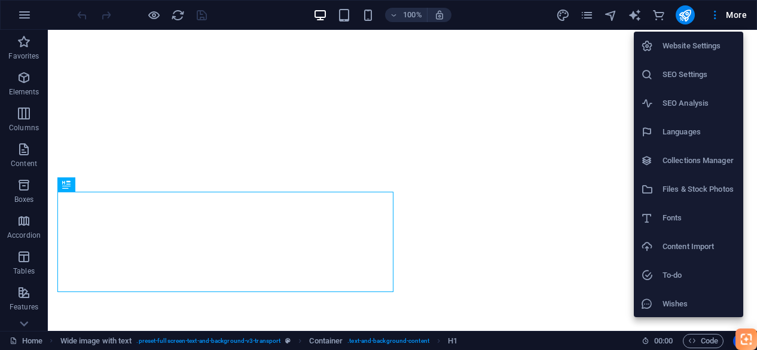
click at [154, 13] on div at bounding box center [378, 175] width 757 height 350
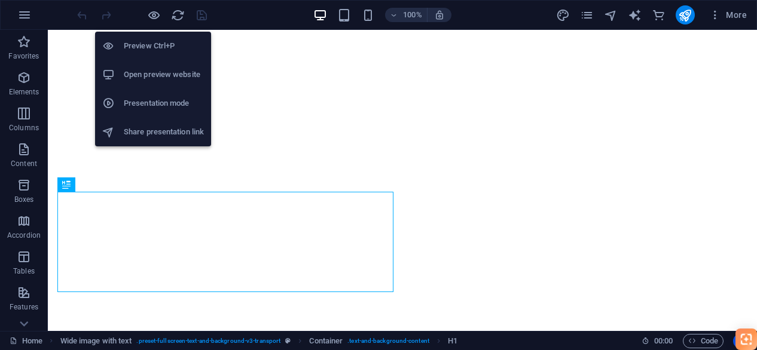
click at [164, 42] on h6 "Preview Ctrl+P" at bounding box center [164, 46] width 80 height 14
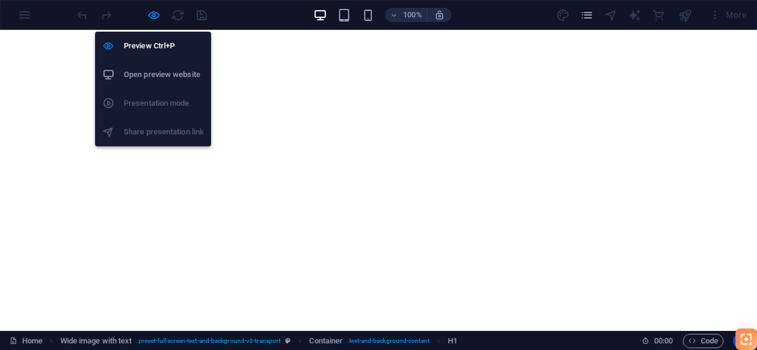
click at [171, 65] on li "Open preview website" at bounding box center [153, 74] width 116 height 29
